Goal: Task Accomplishment & Management: Use online tool/utility

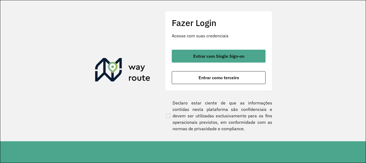
click at [255, 49] on div "Fazer Login Acesse com suas credenciais Entrar com Single Sign-on Entrar como t…" at bounding box center [218, 50] width 107 height 79
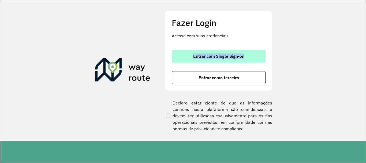
drag, startPoint x: 255, startPoint y: 49, endPoint x: 252, endPoint y: 51, distance: 4.1
click at [252, 51] on div "Fazer Login Acesse com suas credenciais Entrar com Single Sign-on Entrar como t…" at bounding box center [218, 50] width 107 height 79
click at [252, 51] on button "Entrar com Single Sign-on" at bounding box center [219, 56] width 94 height 13
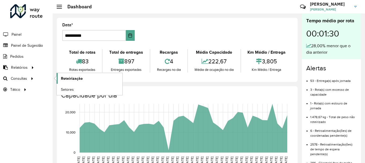
click at [59, 79] on link "Roteirização" at bounding box center [90, 78] width 66 height 11
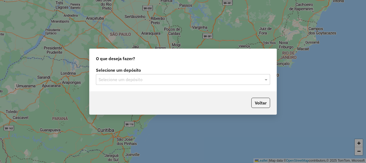
click at [151, 70] on label "Selecione um depósito" at bounding box center [183, 70] width 174 height 6
click at [152, 76] on input "text" at bounding box center [178, 79] width 158 height 6
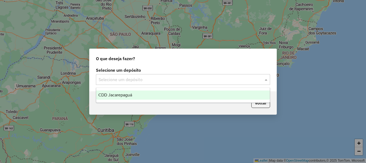
click at [139, 95] on div "CDD Jacarepaguá" at bounding box center [183, 94] width 174 height 9
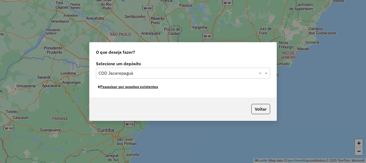
click at [151, 86] on button "Pesquisar por sessões existentes" at bounding box center [128, 87] width 65 height 8
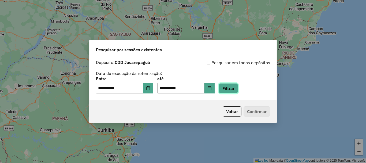
click at [237, 88] on button "Filtrar" at bounding box center [228, 88] width 19 height 10
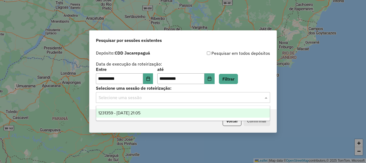
click at [219, 97] on input "text" at bounding box center [178, 97] width 158 height 6
click at [154, 114] on div "1231359 - 19/08/2025 21:05" at bounding box center [183, 112] width 174 height 9
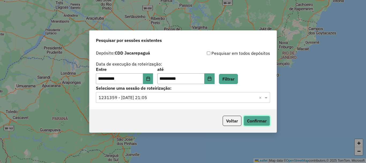
click at [252, 119] on button "Confirmar" at bounding box center [257, 121] width 27 height 10
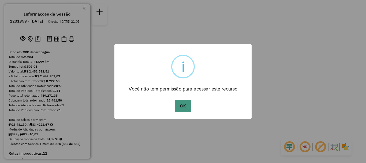
click at [188, 107] on button "OK" at bounding box center [183, 106] width 16 height 12
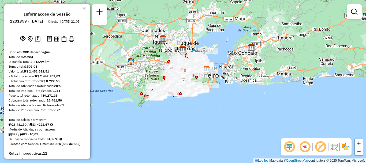
scroll to position [1497, 0]
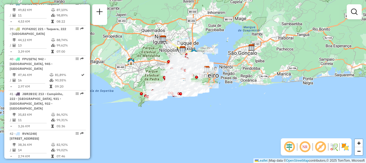
select select "**********"
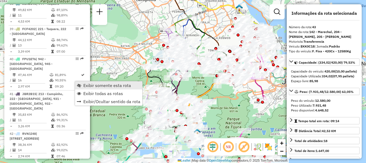
click at [88, 84] on span "Exibir somente esta rota" at bounding box center [107, 85] width 48 height 4
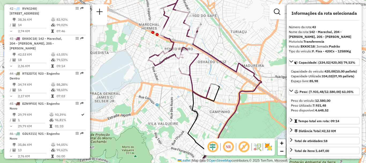
scroll to position [1957, 0]
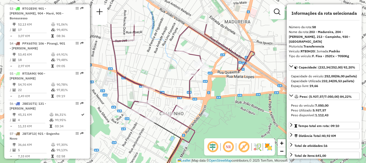
drag, startPoint x: 203, startPoint y: 14, endPoint x: 196, endPoint y: 55, distance: 41.0
click at [196, 55] on icon at bounding box center [183, 72] width 144 height 96
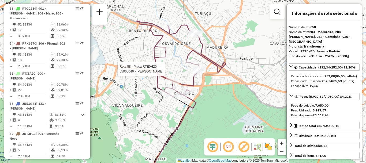
scroll to position [1592, 0]
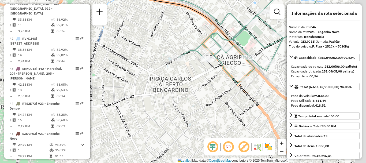
drag, startPoint x: 238, startPoint y: 33, endPoint x: 167, endPoint y: 23, distance: 71.9
click at [171, 23] on div "Janela de atendimento Grade de atendimento Capacidade Transportadoras Veículos …" at bounding box center [183, 81] width 366 height 163
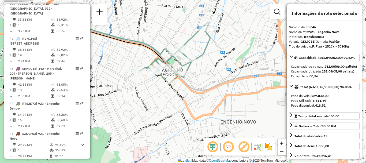
drag, startPoint x: 215, startPoint y: 29, endPoint x: 197, endPoint y: 51, distance: 28.5
click at [197, 51] on div "Janela de atendimento Grade de atendimento Capacidade Transportadoras Veículos …" at bounding box center [183, 81] width 366 height 163
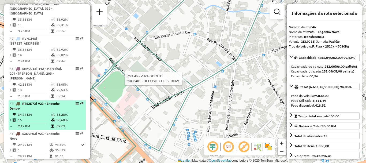
click at [63, 112] on table "34,74 KM 88,28% / 16 98,60% = 2,17 KM 07:03" at bounding box center [47, 120] width 75 height 17
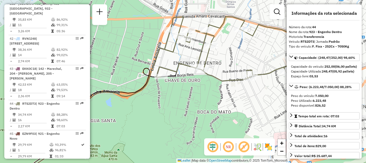
scroll to position [2027, 0]
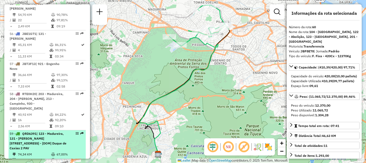
click at [47, 131] on span "| 123 - Madureira, 131 - [PERSON_NAME][STREET_ADDRESS] - [DOM] Duque de Caxias …" at bounding box center [38, 140] width 57 height 19
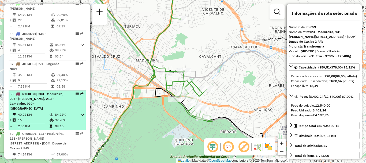
click at [78, 90] on li "58 - RTE0H20 | 203 - Madureira, 204 - [PERSON_NAME], 213 - Campinho, 930 - Madu…" at bounding box center [47, 110] width 77 height 40
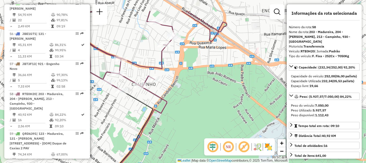
drag, startPoint x: 171, startPoint y: 29, endPoint x: 158, endPoint y: 57, distance: 30.5
click at [158, 57] on div "Janela de atendimento Grade de atendimento Capacidade Transportadoras Veículos …" at bounding box center [183, 81] width 366 height 163
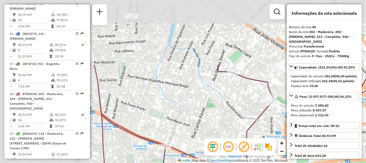
drag, startPoint x: 166, startPoint y: 29, endPoint x: 263, endPoint y: 110, distance: 126.7
click at [263, 110] on icon at bounding box center [235, 137] width 283 height 145
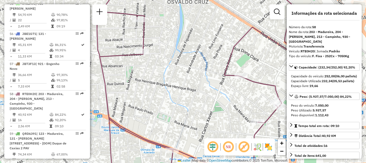
drag, startPoint x: 158, startPoint y: 64, endPoint x: 188, endPoint y: 73, distance: 31.3
click at [188, 73] on div "Janela de atendimento Grade de atendimento Capacidade Transportadoras Veículos …" at bounding box center [183, 81] width 366 height 163
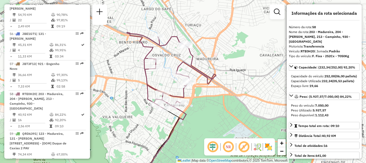
drag, startPoint x: 175, startPoint y: 41, endPoint x: 172, endPoint y: 64, distance: 23.2
click at [172, 64] on div "Janela de atendimento Grade de atendimento Capacidade Transportadoras Veículos …" at bounding box center [183, 81] width 366 height 163
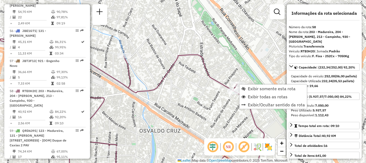
scroll to position [2031, 0]
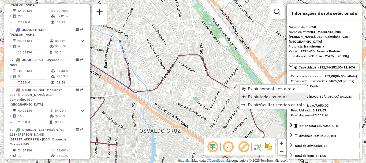
click at [253, 96] on span "Exibir todas as rotas" at bounding box center [268, 96] width 40 height 4
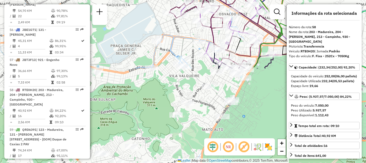
drag, startPoint x: 208, startPoint y: 63, endPoint x: 228, endPoint y: 22, distance: 45.4
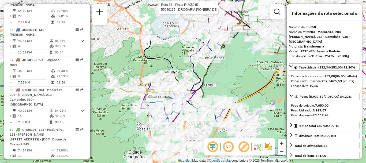
drag, startPoint x: 199, startPoint y: 122, endPoint x: 201, endPoint y: 65, distance: 57.2
click at [201, 65] on div "Rota 11 - Placa RUX5J45 55040172 - DROGARIA PIONEIRA DE Janela de atendimento G…" at bounding box center [183, 81] width 366 height 163
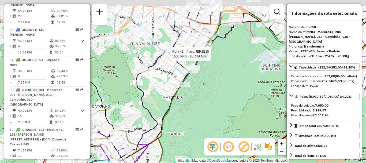
drag, startPoint x: 186, startPoint y: 38, endPoint x: 174, endPoint y: 69, distance: 33.1
click at [174, 69] on icon at bounding box center [161, 109] width 61 height 195
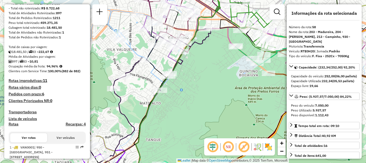
scroll to position [0, 0]
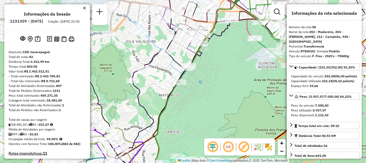
drag, startPoint x: 196, startPoint y: 106, endPoint x: 212, endPoint y: 105, distance: 16.1
click at [212, 105] on div "Rota 11 - Placa RUX5J45 55040172 - DROGARIA PIONEIRA DE Janela de atendimento G…" at bounding box center [183, 81] width 366 height 163
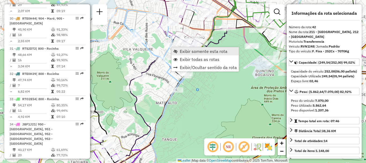
scroll to position [1541, 0]
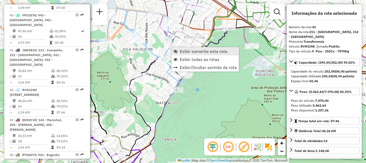
click at [181, 51] on span "Exibir somente esta rota" at bounding box center [204, 51] width 48 height 4
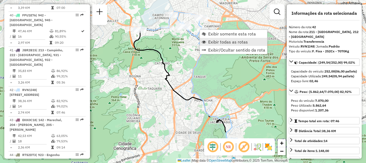
click at [214, 41] on span "Exibir todas as rotas" at bounding box center [228, 42] width 40 height 4
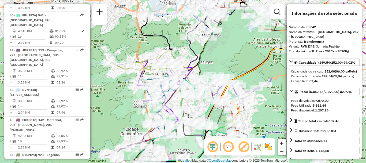
drag, startPoint x: 237, startPoint y: 69, endPoint x: 248, endPoint y: 45, distance: 26.9
click at [248, 45] on div "Janela de atendimento Grade de atendimento Capacidade Transportadoras Veículos …" at bounding box center [183, 81] width 366 height 163
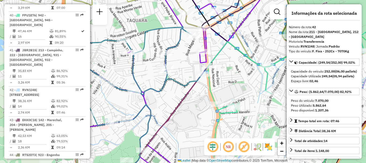
drag, startPoint x: 194, startPoint y: 118, endPoint x: 197, endPoint y: 101, distance: 17.4
click at [197, 103] on div "Janela de atendimento Grade de atendimento Capacidade Transportadoras Veículos …" at bounding box center [183, 81] width 366 height 163
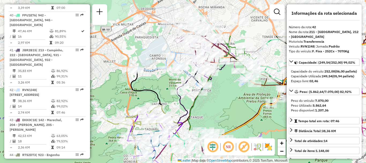
drag, startPoint x: 246, startPoint y: 47, endPoint x: 216, endPoint y: 91, distance: 53.1
click at [215, 101] on div "Janela de atendimento Grade de atendimento Capacidade Transportadoras Veículos …" at bounding box center [183, 81] width 366 height 163
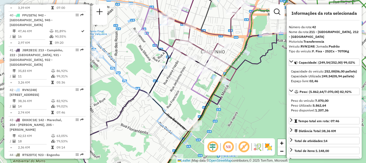
drag, startPoint x: 208, startPoint y: 97, endPoint x: 248, endPoint y: 94, distance: 40.7
click at [248, 94] on div "Janela de atendimento Grade de atendimento Capacidade Transportadoras Veículos …" at bounding box center [183, 81] width 366 height 163
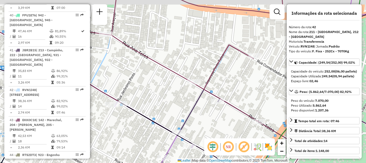
drag, startPoint x: 199, startPoint y: 72, endPoint x: 234, endPoint y: 78, distance: 35.2
click at [234, 78] on div "Janela de atendimento Grade de atendimento Capacidade Transportadoras Veículos …" at bounding box center [183, 81] width 366 height 163
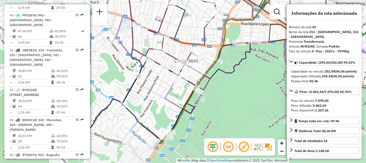
drag, startPoint x: 221, startPoint y: 113, endPoint x: 191, endPoint y: 78, distance: 46.4
click at [191, 78] on div "Janela de atendimento Grade de atendimento Capacidade Transportadoras Veículos …" at bounding box center [183, 81] width 366 height 163
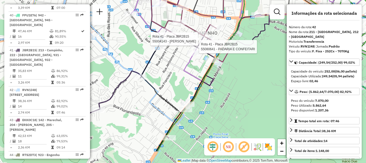
drag, startPoint x: 200, startPoint y: 116, endPoint x: 229, endPoint y: 70, distance: 54.3
click at [229, 71] on div "Rota 41 - Placa JBR2B15 55080641 - PADARIA E CONFEITARI Rota 41 - Placa JBR2B15…" at bounding box center [183, 81] width 366 height 163
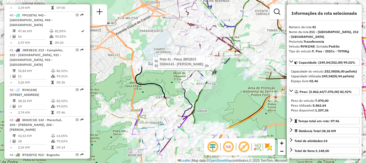
drag, startPoint x: 185, startPoint y: 118, endPoint x: 199, endPoint y: 68, distance: 52.3
click at [199, 68] on div "Rota 41 - Placa JBR2B15 55080641 - PADARIA E CONFEITARI Rota 41 - Placa JBR2B15…" at bounding box center [183, 81] width 366 height 163
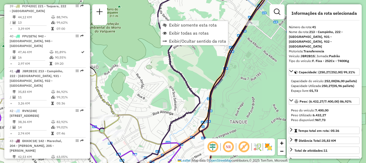
scroll to position [1506, 0]
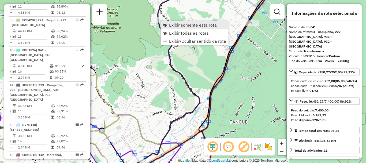
click at [180, 26] on span "Exibir somente esta rota" at bounding box center [193, 25] width 48 height 4
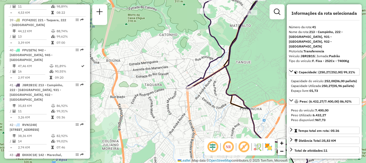
drag, startPoint x: 252, startPoint y: 77, endPoint x: 207, endPoint y: 83, distance: 45.7
click at [207, 83] on div "Rota 41 - Placa JBR2B15 55080641 - PADARIA E CONFEITARI Rota 41 - Placa JBR2B15…" at bounding box center [183, 81] width 366 height 163
